Goal: Task Accomplishment & Management: Use online tool/utility

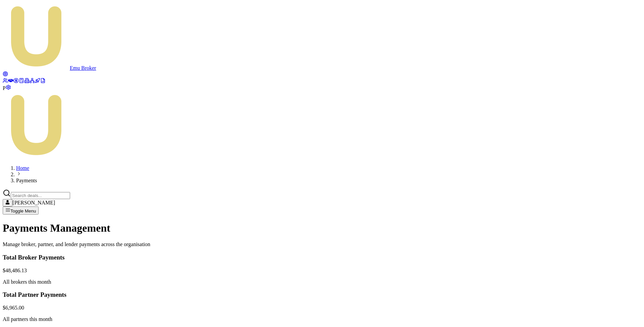
click at [262, 222] on main "Payments Management Manage broker, partner, and lender payments across the orga…" at bounding box center [322, 327] width 639 height 210
click at [13, 83] on icon at bounding box center [15, 80] width 5 height 5
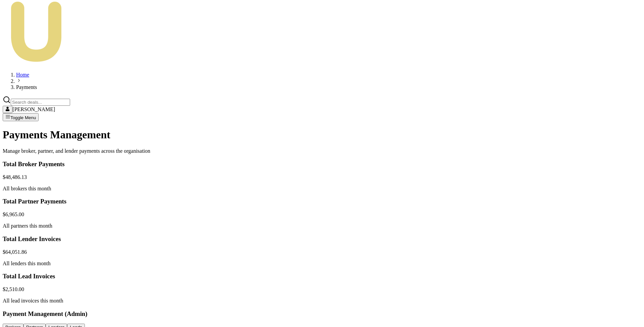
scroll to position [87, 0]
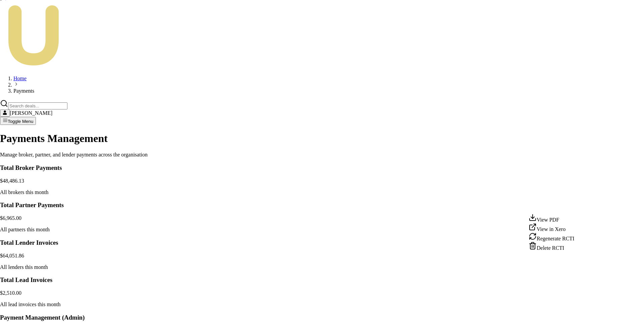
click at [579, 207] on html "Emu Broker P Home Payments Matt Leeburn Toggle Menu Payments Management Manage …" at bounding box center [322, 266] width 644 height 707
click at [564, 230] on div "View in Xero" at bounding box center [552, 227] width 46 height 9
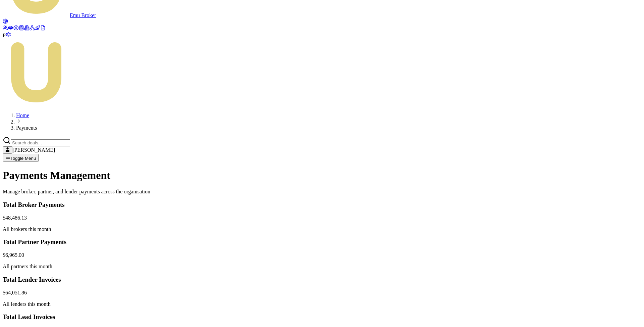
scroll to position [63, 0]
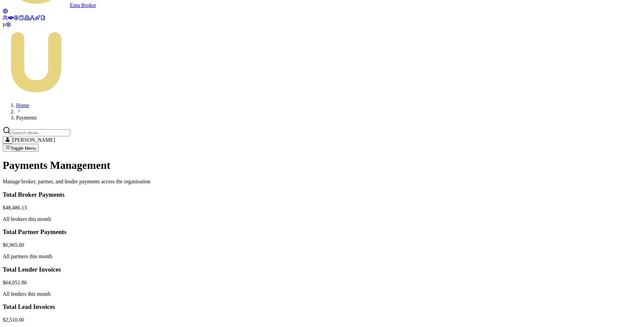
click at [579, 230] on html "Emu Broker P Home Payments Matt Leeburn Toggle Menu Payments Management Manage …" at bounding box center [322, 291] width 644 height 709
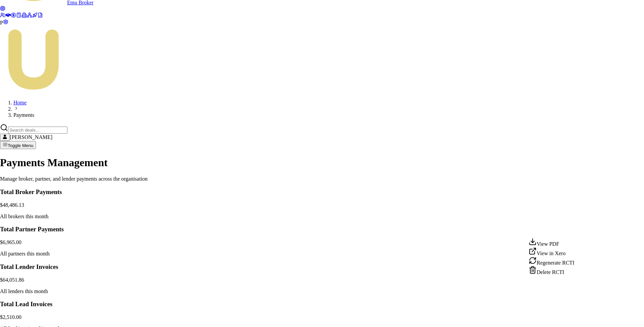
click at [565, 241] on div "View PDF" at bounding box center [552, 242] width 46 height 9
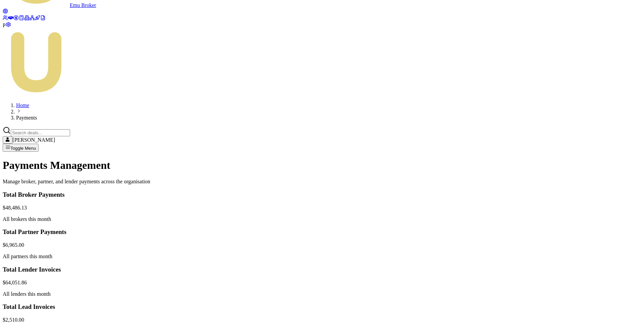
click at [576, 229] on html "Emu Broker P Home Payments Matt Leeburn Toggle Menu Payments Management Manage …" at bounding box center [322, 291] width 644 height 709
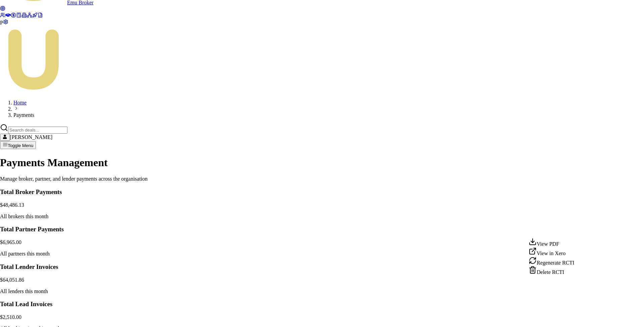
click at [560, 256] on div "View in Xero" at bounding box center [552, 251] width 46 height 9
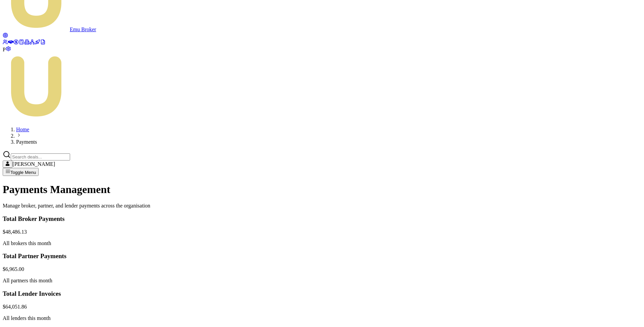
scroll to position [41, 0]
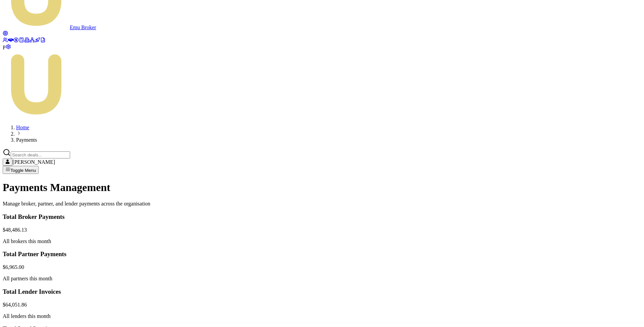
click at [580, 219] on html "Emu Broker P Home Payments Matt Leeburn Toggle Menu Payments Management Manage …" at bounding box center [322, 313] width 644 height 709
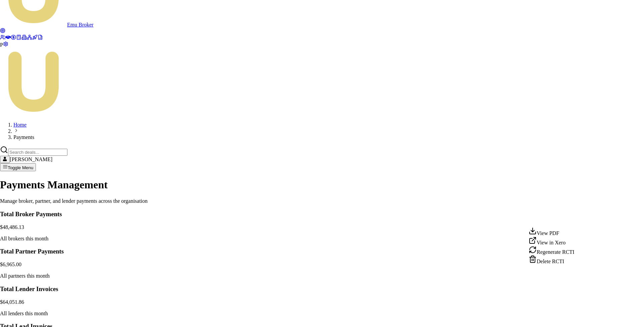
click at [561, 243] on div "View in Xero" at bounding box center [552, 240] width 46 height 9
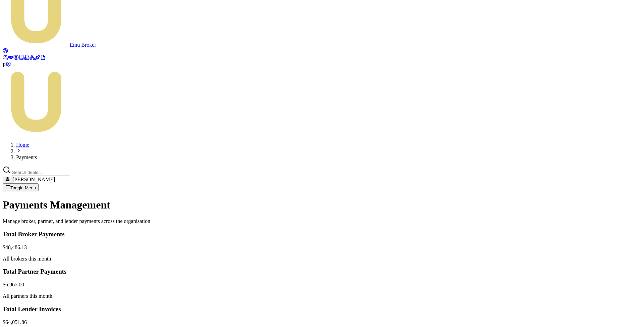
scroll to position [45, 0]
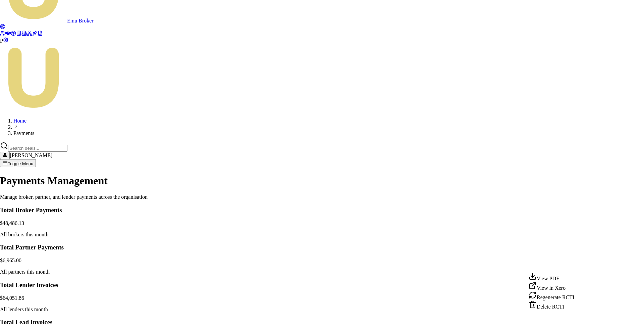
click at [579, 265] on html "Emu Broker P Home Payments Matt Leeburn Toggle Menu Payments Management Manage …" at bounding box center [322, 308] width 644 height 707
click at [560, 280] on div "View PDF" at bounding box center [552, 276] width 46 height 9
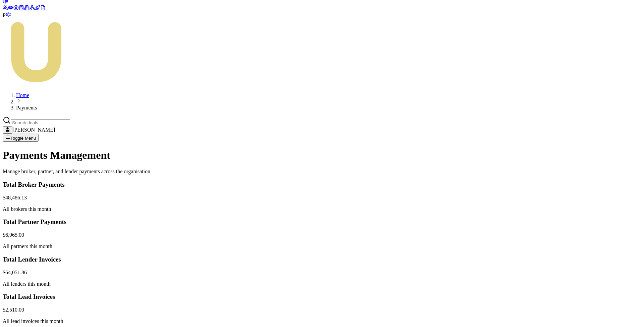
scroll to position [75, 0]
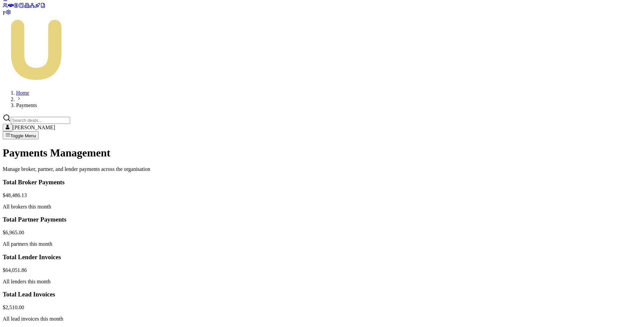
click at [583, 121] on html "Emu Broker P Home Payments Matt Leeburn Toggle Menu Payments Management Manage …" at bounding box center [322, 279] width 644 height 709
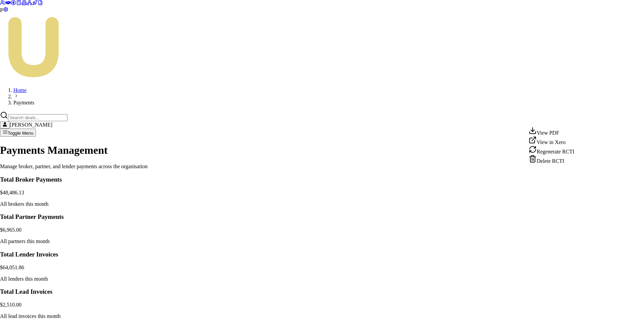
click at [564, 134] on div "View PDF" at bounding box center [552, 131] width 46 height 9
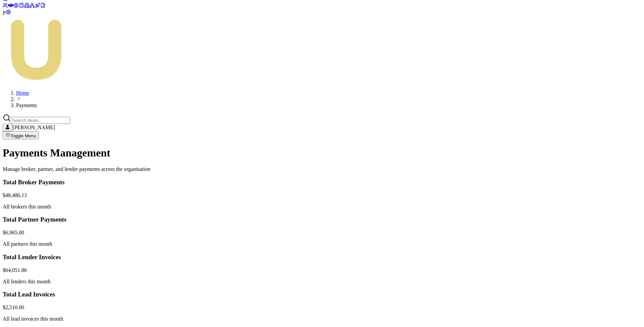
scroll to position [0, 0]
click at [576, 184] on html "Emu Broker P Home Payments Matt Leeburn Toggle Menu Payments Management Manage …" at bounding box center [322, 279] width 644 height 709
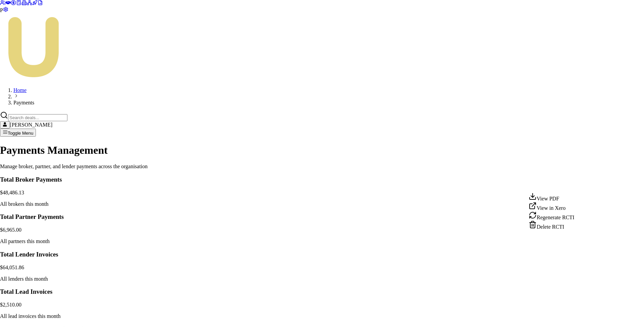
click at [568, 196] on div "View PDF" at bounding box center [552, 196] width 46 height 9
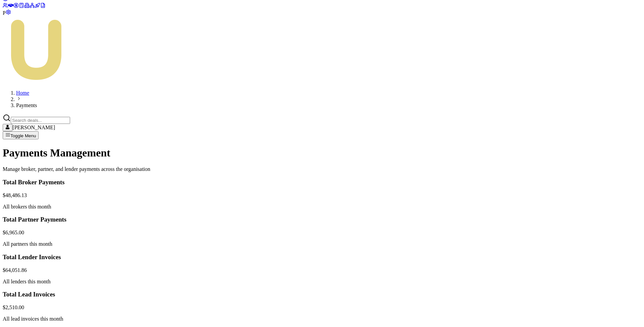
click at [578, 135] on html "Emu Broker P Home Payments Matt Leeburn Toggle Menu Payments Management Manage …" at bounding box center [322, 279] width 644 height 709
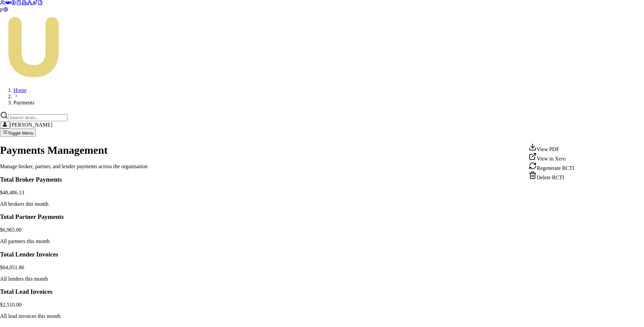
click at [564, 160] on div "View in Xero" at bounding box center [552, 156] width 46 height 9
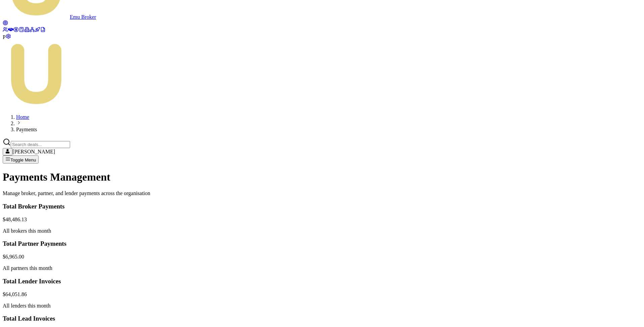
scroll to position [60, 0]
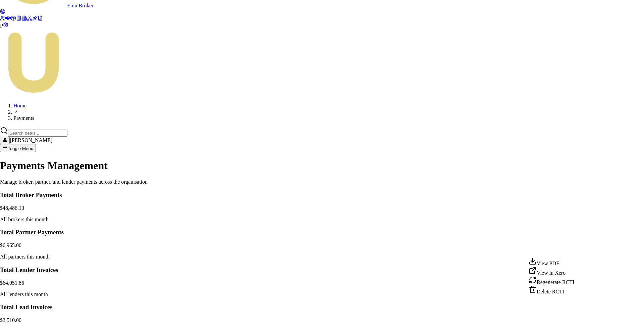
click at [577, 250] on html "Emu Broker P Home Payments Matt Leeburn Toggle Menu Payments Management Manage …" at bounding box center [322, 293] width 644 height 707
click at [563, 264] on div "View PDF" at bounding box center [552, 261] width 46 height 9
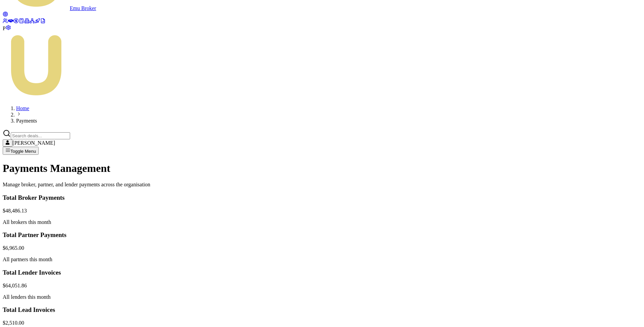
scroll to position [0, 0]
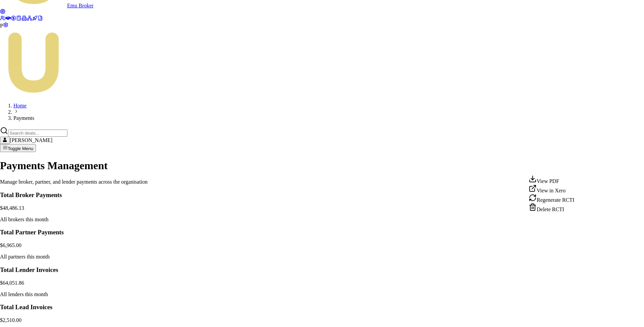
click at [577, 168] on html "Emu Broker P Home Payments Matt Leeburn Toggle Menu Payments Management Manage …" at bounding box center [322, 293] width 644 height 707
click at [563, 181] on div "View PDF" at bounding box center [552, 179] width 46 height 9
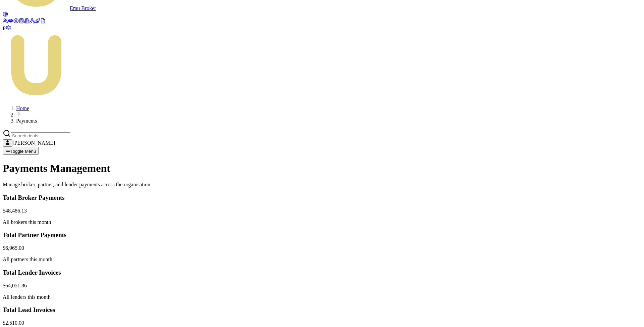
click at [578, 167] on html "Emu Broker P Home Payments Matt Leeburn Toggle Menu Payments Management Manage …" at bounding box center [322, 294] width 644 height 709
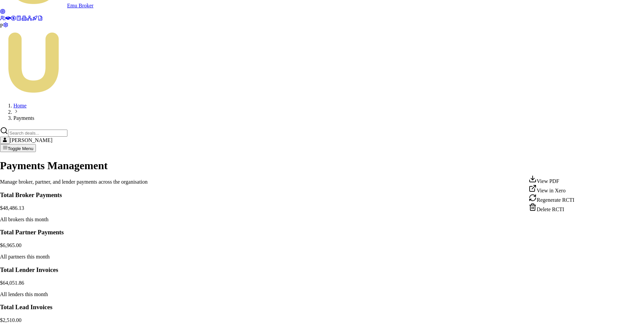
click at [559, 194] on div "View in Xero" at bounding box center [552, 188] width 46 height 9
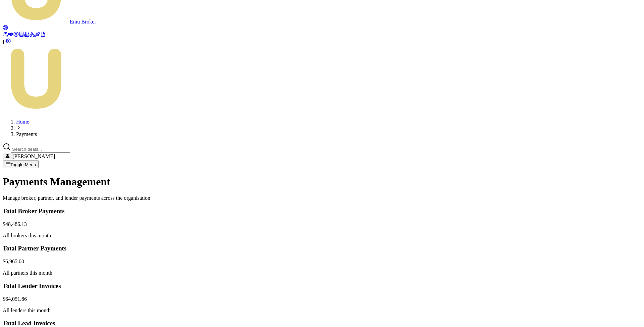
scroll to position [62, 0]
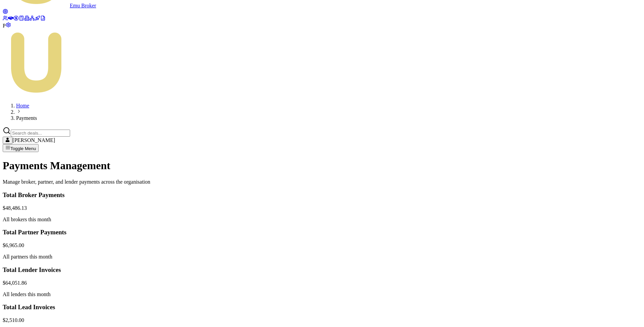
click at [577, 247] on html "Emu Broker P Home Payments Matt Leeburn Toggle Menu Payments Management Manage …" at bounding box center [322, 292] width 644 height 709
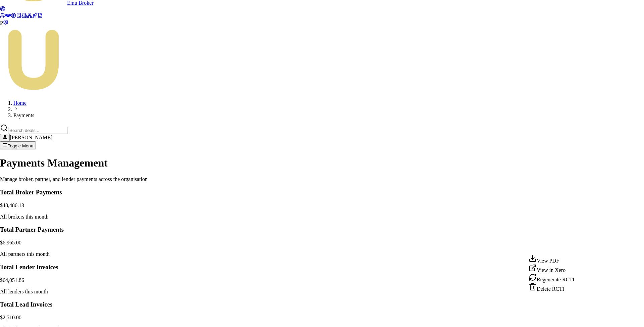
click at [555, 261] on div "View PDF" at bounding box center [552, 258] width 46 height 9
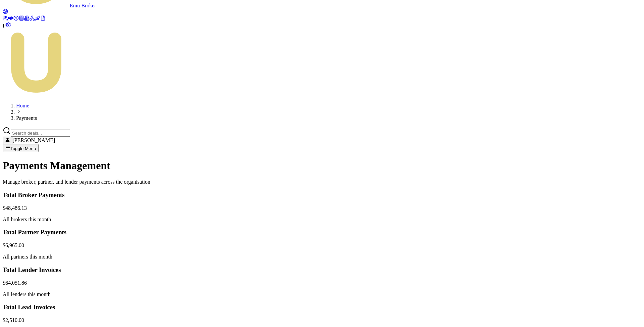
scroll to position [0, 0]
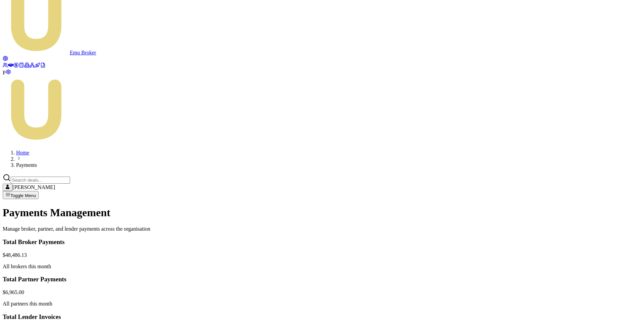
scroll to position [36, 0]
